Goal: Transaction & Acquisition: Purchase product/service

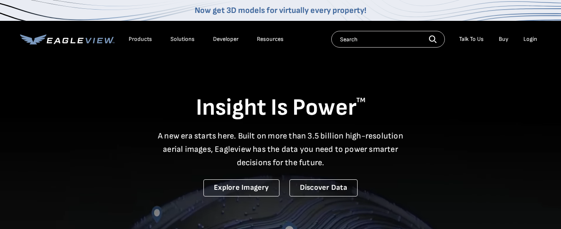
click at [531, 42] on div "Login" at bounding box center [530, 39] width 14 height 8
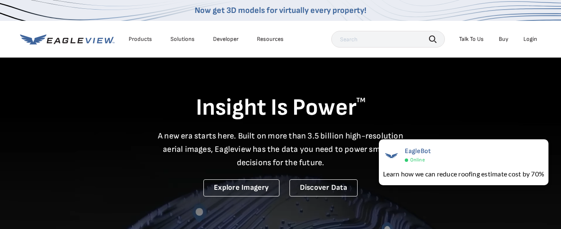
click at [530, 40] on div "Login" at bounding box center [530, 39] width 14 height 8
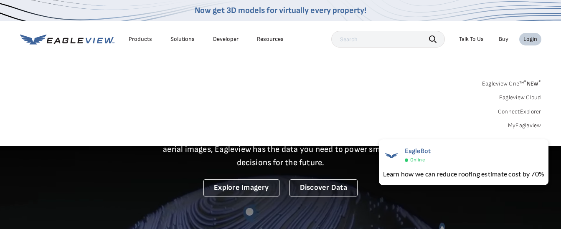
click at [531, 125] on link "MyEagleview" at bounding box center [524, 126] width 33 height 8
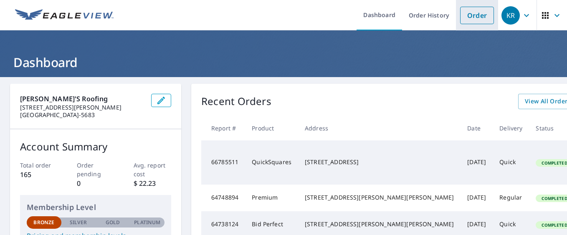
click at [474, 15] on link "Order" at bounding box center [477, 16] width 34 height 18
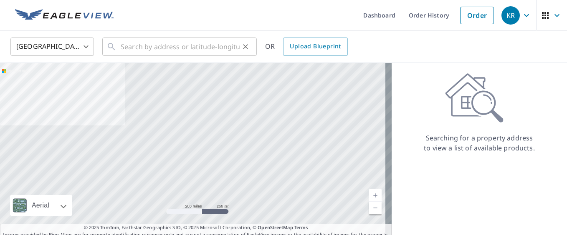
click at [116, 46] on div "​" at bounding box center [179, 47] width 154 height 18
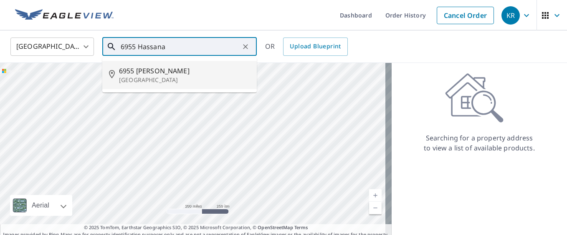
click at [155, 74] on span "6955 Hassana Ln" at bounding box center [184, 71] width 131 height 10
type input "6955 Hassana Ln Fairburn, GA 30213"
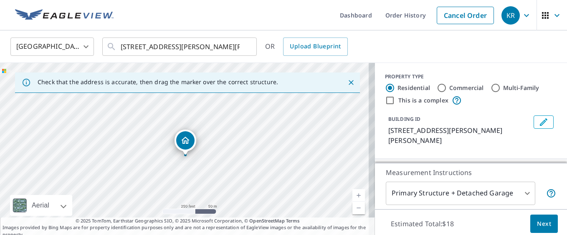
drag, startPoint x: 185, startPoint y: 146, endPoint x: 185, endPoint y: 152, distance: 6.3
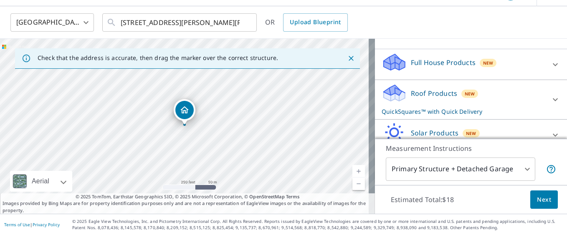
scroll to position [88, 0]
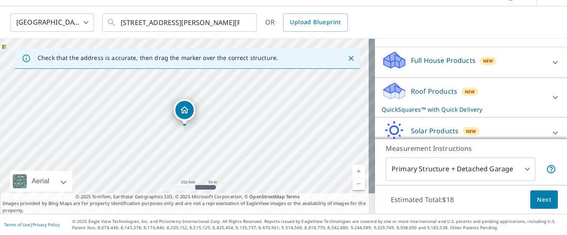
click at [550, 93] on icon at bounding box center [555, 98] width 10 height 10
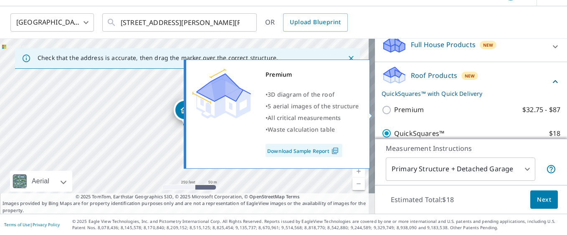
scroll to position [130, 0]
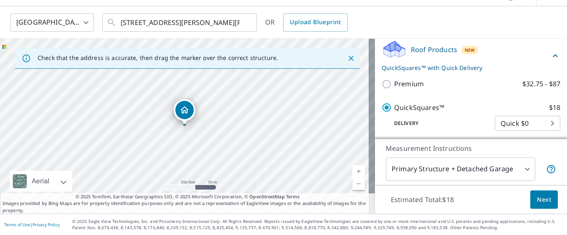
click at [537, 191] on button "Next" at bounding box center [544, 200] width 28 height 19
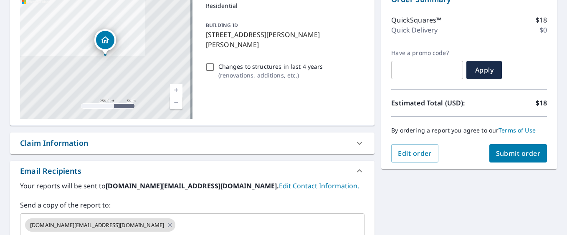
scroll to position [108, 0]
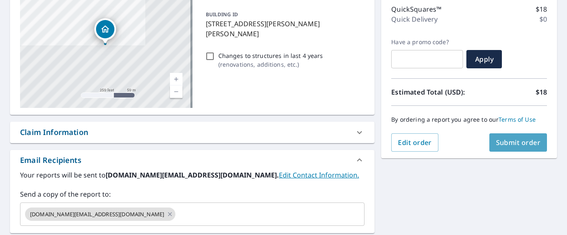
click at [512, 141] on span "Submit order" at bounding box center [518, 142] width 45 height 9
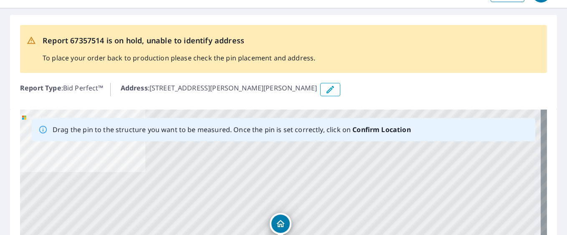
scroll to position [83, 0]
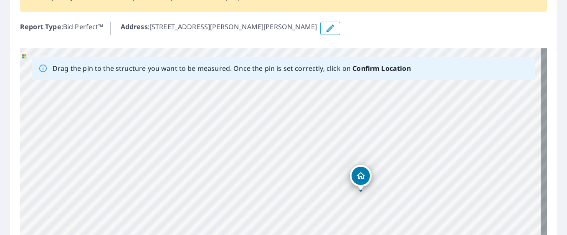
drag, startPoint x: 281, startPoint y: 161, endPoint x: 362, endPoint y: 174, distance: 81.2
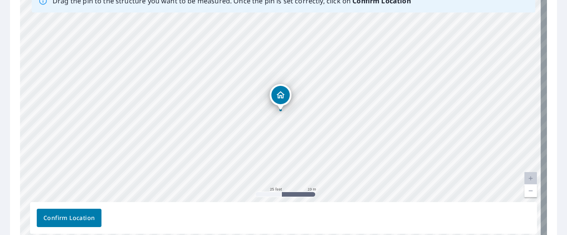
scroll to position [153, 0]
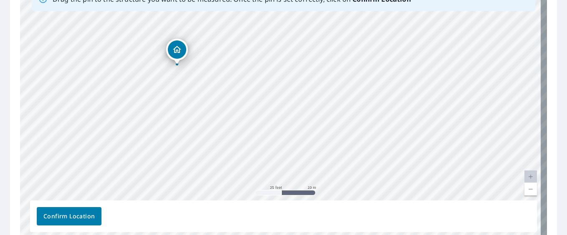
drag, startPoint x: 282, startPoint y: 91, endPoint x: 178, endPoint y: 46, distance: 112.6
click at [178, 46] on div "[STREET_ADDRESS][PERSON_NAME][PERSON_NAME]" at bounding box center [283, 110] width 527 height 262
drag, startPoint x: 305, startPoint y: 78, endPoint x: 301, endPoint y: 147, distance: 69.0
click at [306, 153] on div "[STREET_ADDRESS][PERSON_NAME][PERSON_NAME]" at bounding box center [283, 110] width 527 height 262
click at [278, 71] on div "[STREET_ADDRESS][PERSON_NAME][PERSON_NAME]" at bounding box center [283, 110] width 527 height 262
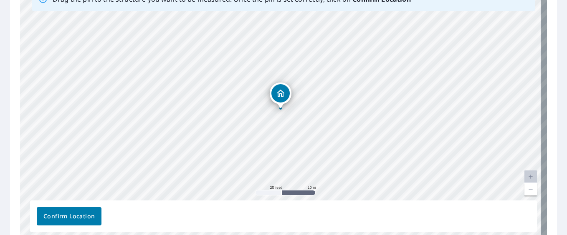
click at [279, 93] on icon "Dropped pin, building 1, Residential property, 6955 Hassana Ln Fairburn, GA 302…" at bounding box center [281, 94] width 10 height 10
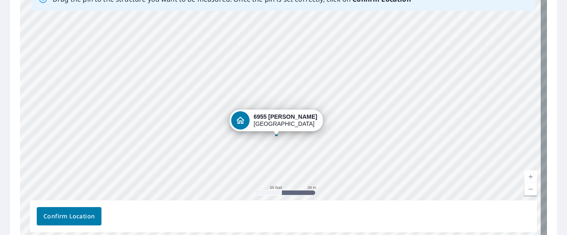
click at [278, 121] on div "[STREET_ADDRESS][PERSON_NAME][PERSON_NAME]" at bounding box center [286, 121] width 64 height 14
click at [256, 119] on div "[STREET_ADDRESS][PERSON_NAME][PERSON_NAME]" at bounding box center [277, 121] width 94 height 22
click at [285, 86] on div "[STREET_ADDRESS][PERSON_NAME][PERSON_NAME]" at bounding box center [283, 110] width 527 height 262
click at [245, 120] on icon "Dropped pin, building 1, Residential property, 6955 Hassana Ln Fairburn, GA 302…" at bounding box center [240, 121] width 10 height 10
click at [309, 136] on div "6955 Hassana Ln Fairburn, GA 30213" at bounding box center [283, 110] width 527 height 262
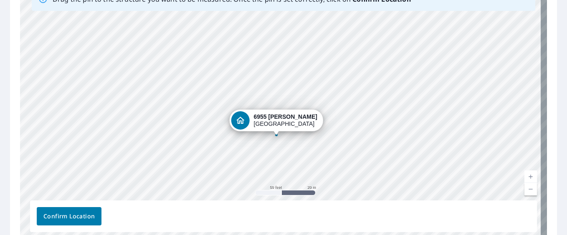
click at [309, 136] on div "6955 Hassana Ln Fairburn, GA 30213" at bounding box center [283, 110] width 527 height 262
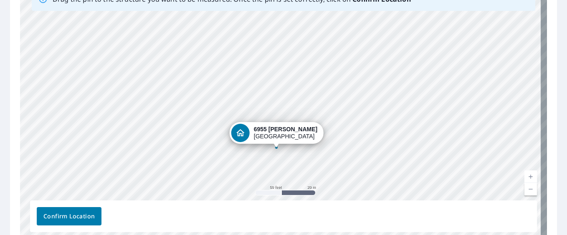
drag, startPoint x: 276, startPoint y: 133, endPoint x: 276, endPoint y: 146, distance: 12.9
click at [276, 146] on div "6955 Hassana Ln Fairburn, GA 30213" at bounding box center [283, 110] width 527 height 262
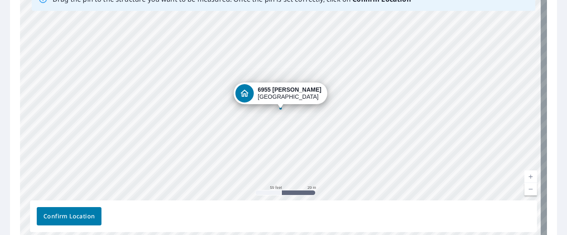
click at [78, 215] on span "Confirm Location" at bounding box center [68, 217] width 51 height 10
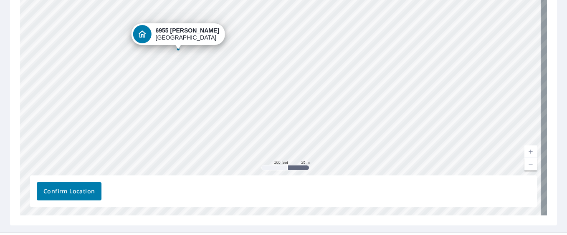
scroll to position [200, 0]
click at [67, 190] on span "Confirm Location" at bounding box center [68, 191] width 51 height 10
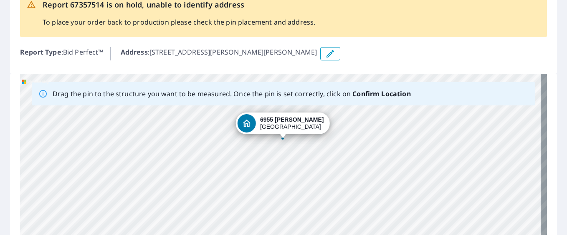
scroll to position [83, 0]
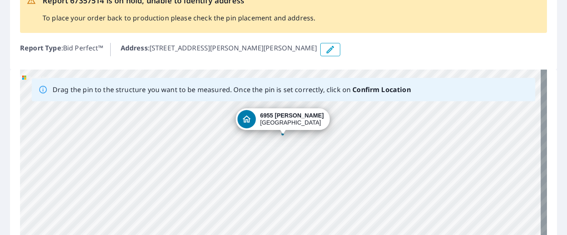
click at [284, 123] on div "6955 Hassana Ln Fairburn, GA 30213" at bounding box center [292, 119] width 64 height 14
click at [325, 49] on icon "button" at bounding box center [330, 50] width 10 height 10
